Goal: Information Seeking & Learning: Learn about a topic

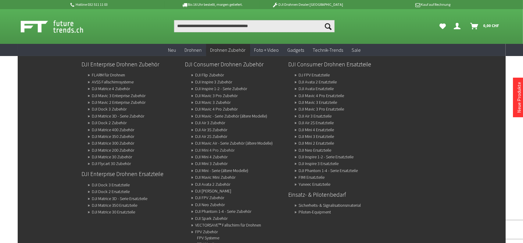
click at [226, 147] on link "DJI Mini 4 Pro Zubehör" at bounding box center [214, 150] width 39 height 9
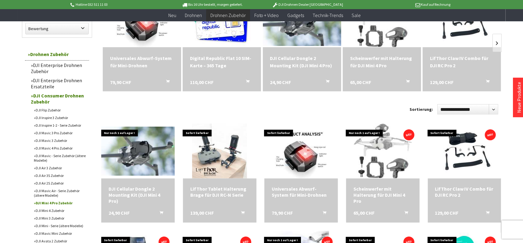
scroll to position [122, 0]
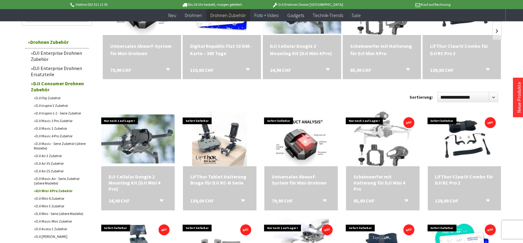
click at [53, 162] on link "DJI Air 3S Zubehör" at bounding box center [60, 164] width 58 height 8
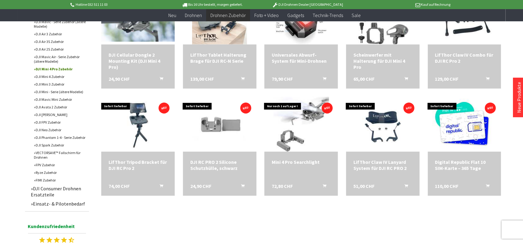
scroll to position [305, 0]
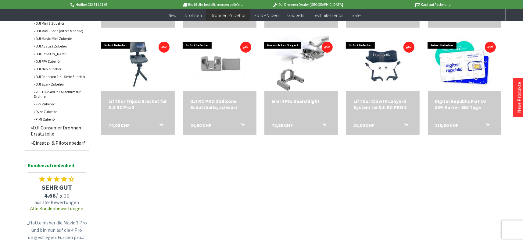
click at [66, 144] on link "Einsatz- & Pilotenbedarf" at bounding box center [58, 142] width 61 height 9
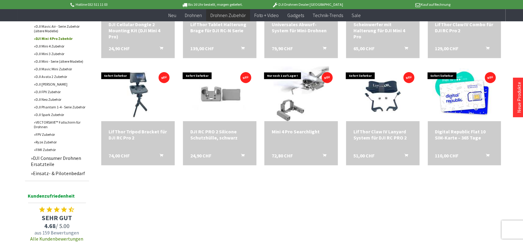
click at [52, 149] on link "FIMI Zubehör" at bounding box center [60, 150] width 58 height 8
click at [72, 160] on link "DJI Consumer Drohnen Ersatzteile" at bounding box center [58, 161] width 61 height 15
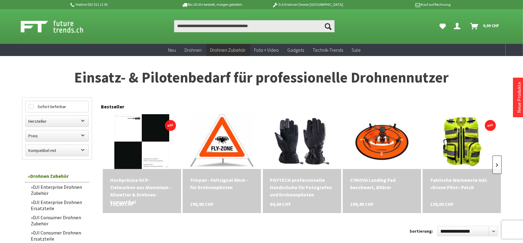
click at [500, 163] on link at bounding box center [497, 165] width 9 height 18
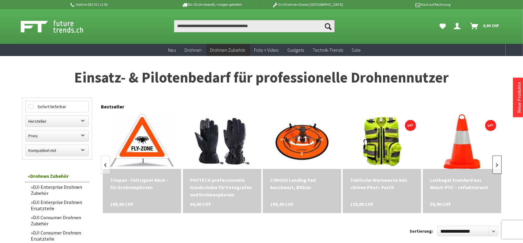
scroll to position [0, 80]
click at [500, 163] on link at bounding box center [497, 165] width 9 height 18
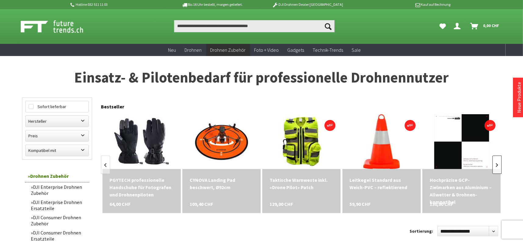
click at [500, 163] on link at bounding box center [497, 165] width 9 height 18
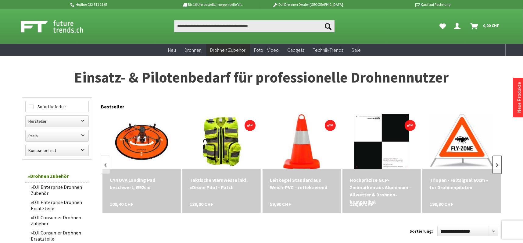
scroll to position [0, 241]
click at [500, 163] on link at bounding box center [497, 165] width 9 height 18
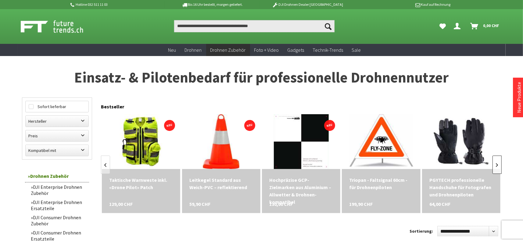
click at [500, 163] on link at bounding box center [497, 165] width 9 height 18
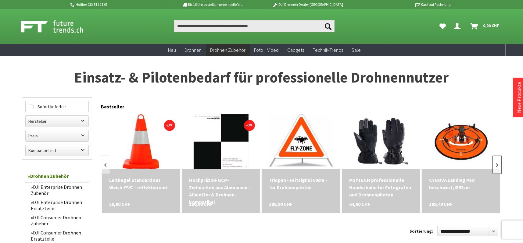
click at [500, 163] on link at bounding box center [497, 165] width 9 height 18
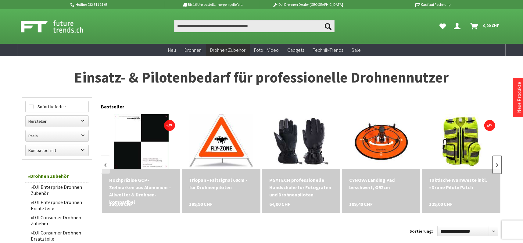
scroll to position [0, 481]
click at [500, 163] on link at bounding box center [497, 165] width 9 height 18
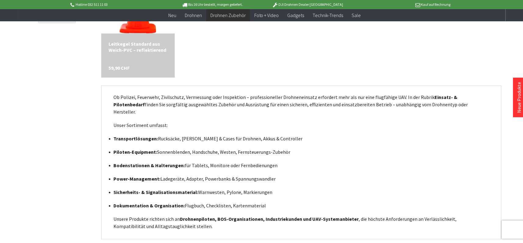
scroll to position [350, 0]
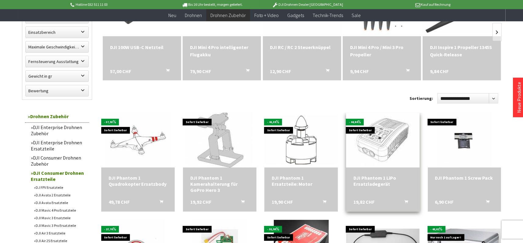
scroll to position [122, 0]
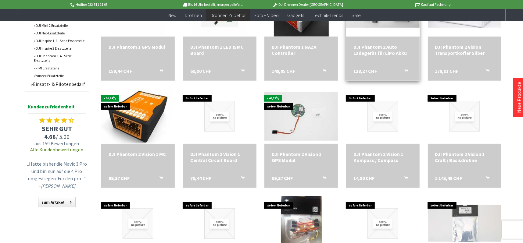
scroll to position [366, 0]
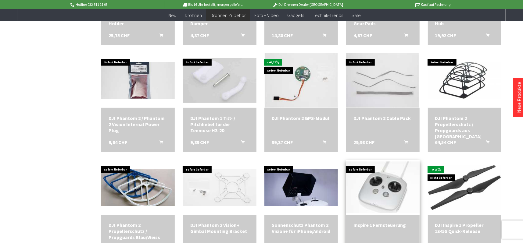
scroll to position [610, 0]
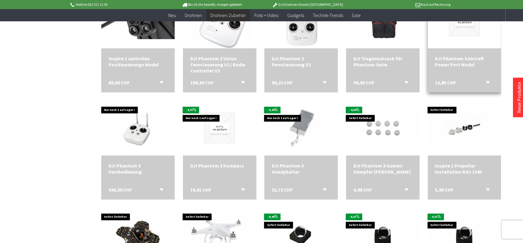
scroll to position [884, 0]
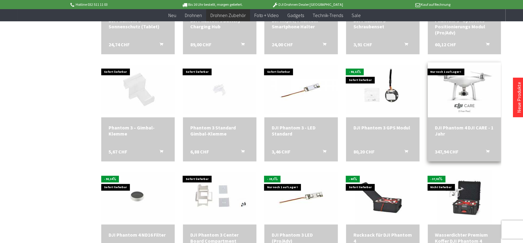
scroll to position [1250, 0]
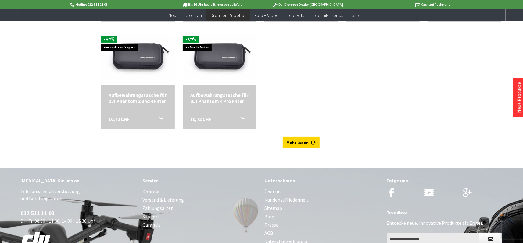
scroll to position [1708, 0]
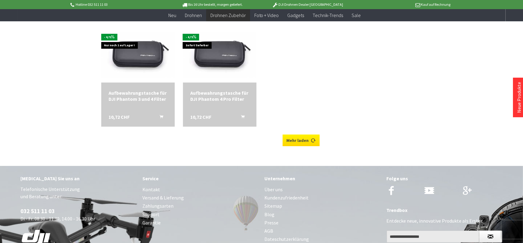
click at [301, 141] on link "Mehr laden" at bounding box center [301, 141] width 37 height 12
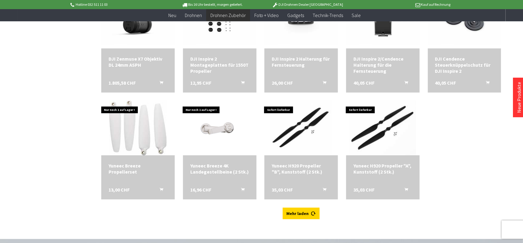
scroll to position [1860, 0]
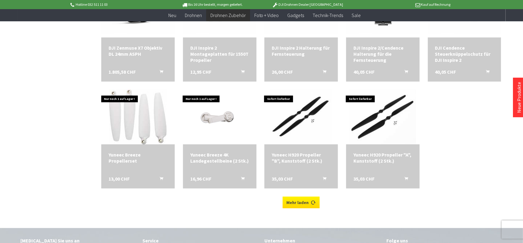
click at [314, 199] on icon at bounding box center [313, 200] width 5 height 5
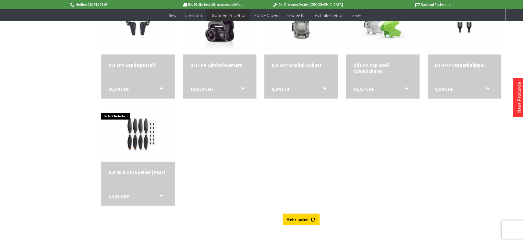
scroll to position [2196, 0]
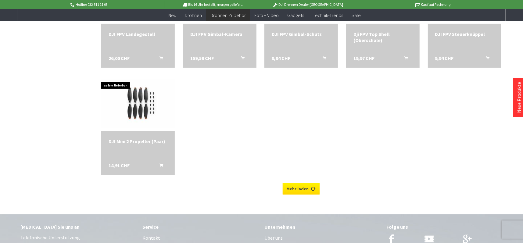
click at [290, 187] on link "Mehr laden" at bounding box center [301, 189] width 37 height 12
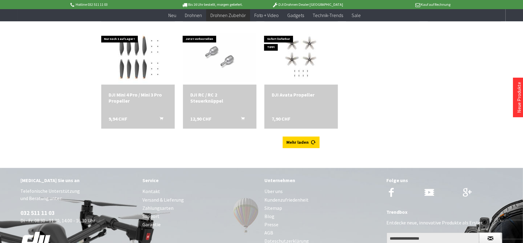
scroll to position [2470, 0]
